Goal: Book appointment/travel/reservation

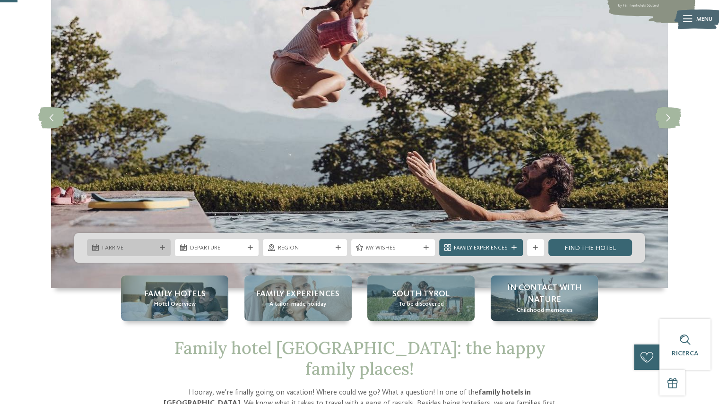
click at [119, 247] on font "I arrive" at bounding box center [112, 248] width 21 height 6
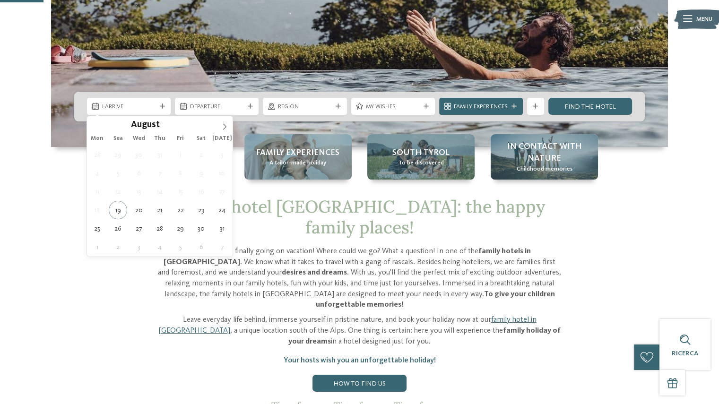
scroll to position [236, 0]
click at [223, 128] on icon at bounding box center [224, 126] width 7 height 7
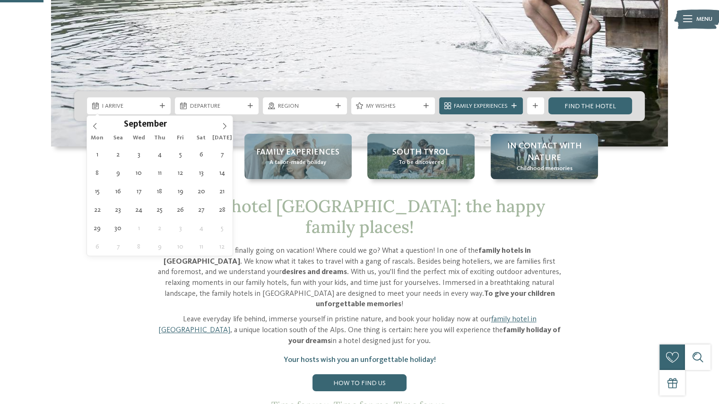
type div "03.09.2025"
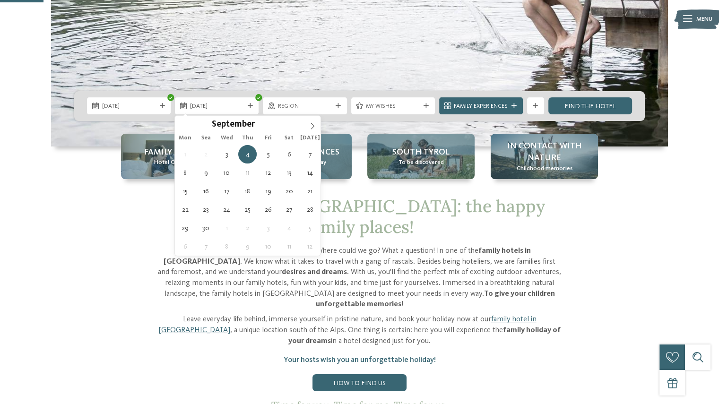
type div "06.09.2025"
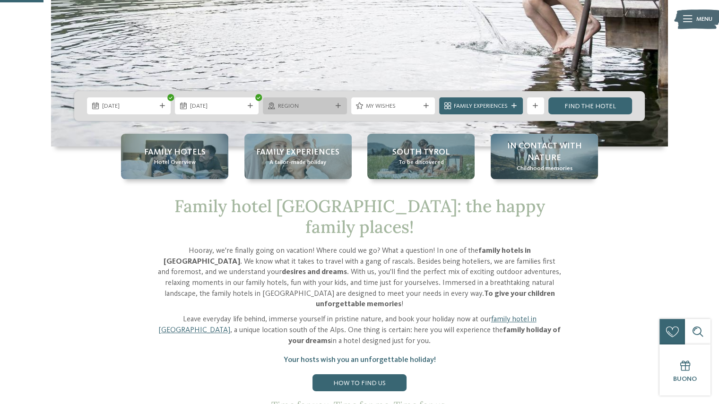
click at [337, 109] on div "Region" at bounding box center [305, 105] width 84 height 17
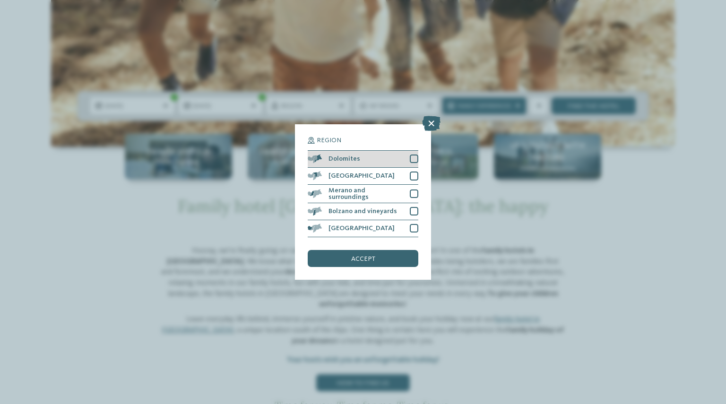
click at [415, 157] on div at bounding box center [414, 159] width 9 height 9
click at [384, 266] on div "accept" at bounding box center [363, 258] width 111 height 17
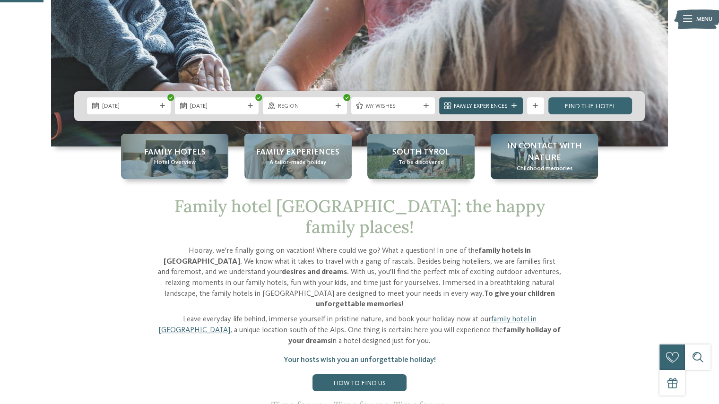
click at [460, 108] on font "Family Experiences" at bounding box center [481, 106] width 54 height 6
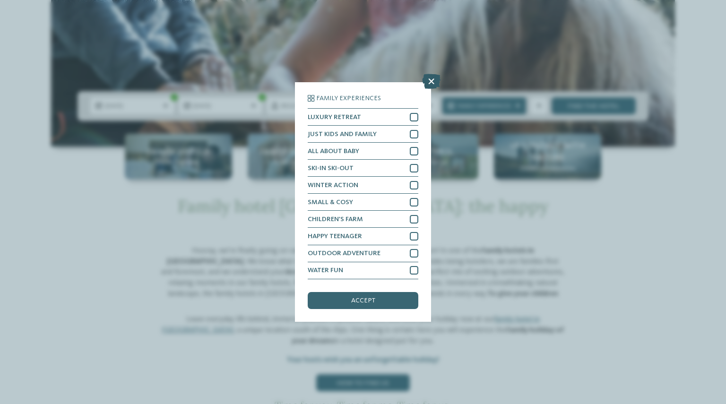
click at [427, 84] on icon at bounding box center [431, 81] width 18 height 15
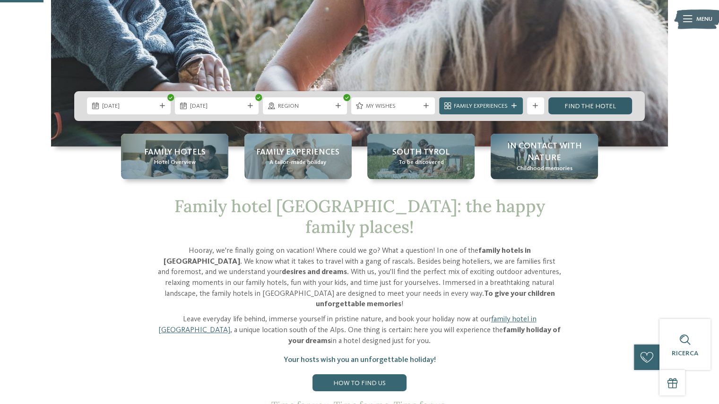
click at [599, 108] on font "find the hotel" at bounding box center [590, 106] width 52 height 7
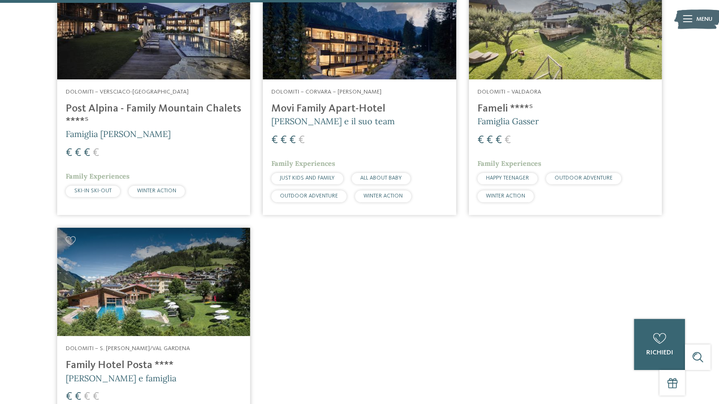
scroll to position [1077, 0]
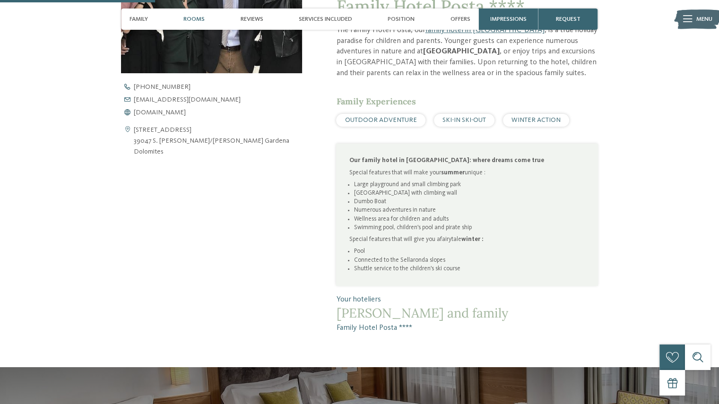
scroll to position [662, 0]
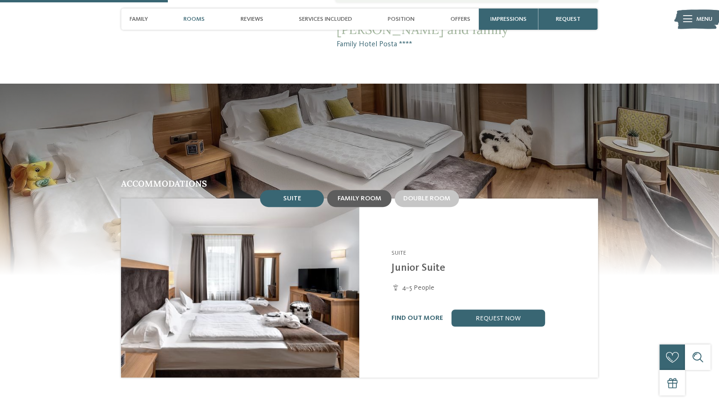
click at [355, 195] on div "Family room" at bounding box center [360, 199] width 44 height 8
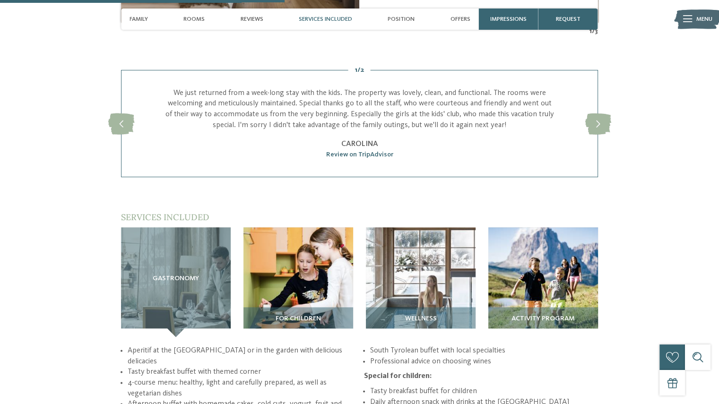
scroll to position [1134, 0]
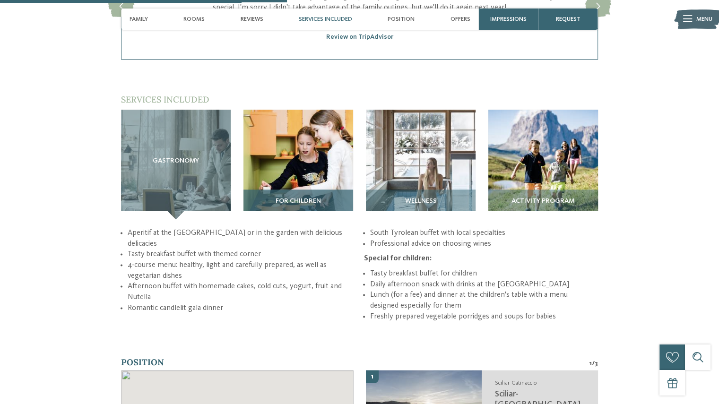
click at [309, 163] on img at bounding box center [298, 165] width 110 height 110
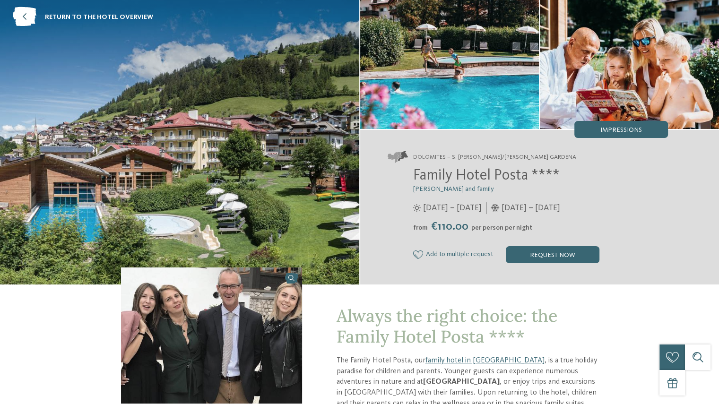
scroll to position [0, 0]
